Goal: Navigation & Orientation: Find specific page/section

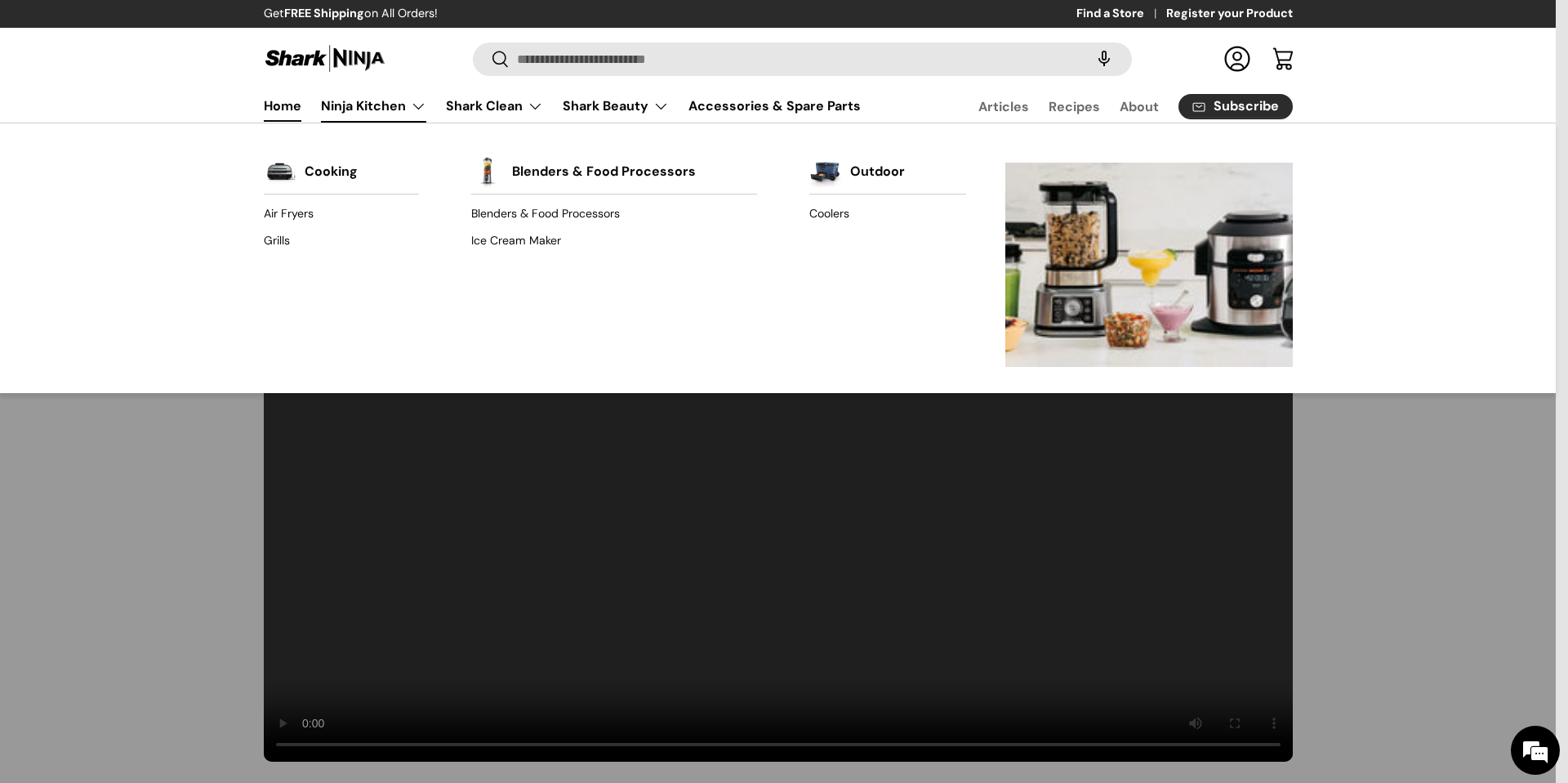
click at [400, 110] on link "Ninja Kitchen" at bounding box center [374, 106] width 106 height 33
